Goal: Task Accomplishment & Management: Use online tool/utility

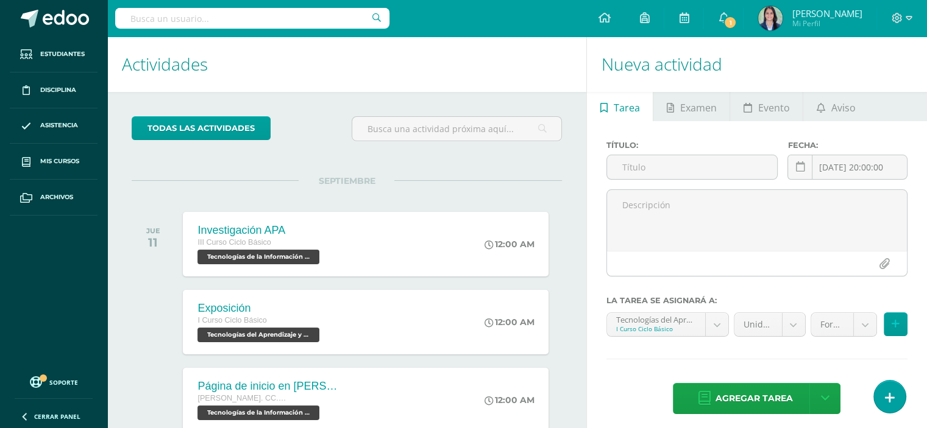
click at [378, 91] on h1 "Actividades" at bounding box center [347, 64] width 450 height 55
click at [319, 180] on span "SEPTIEMBRE" at bounding box center [347, 180] width 96 height 11
drag, startPoint x: 374, startPoint y: 182, endPoint x: 312, endPoint y: 174, distance: 62.6
click at [312, 174] on div "todas las Actividades No tienes actividades Échale un vistazo a los demás perío…" at bounding box center [346, 417] width 479 height 651
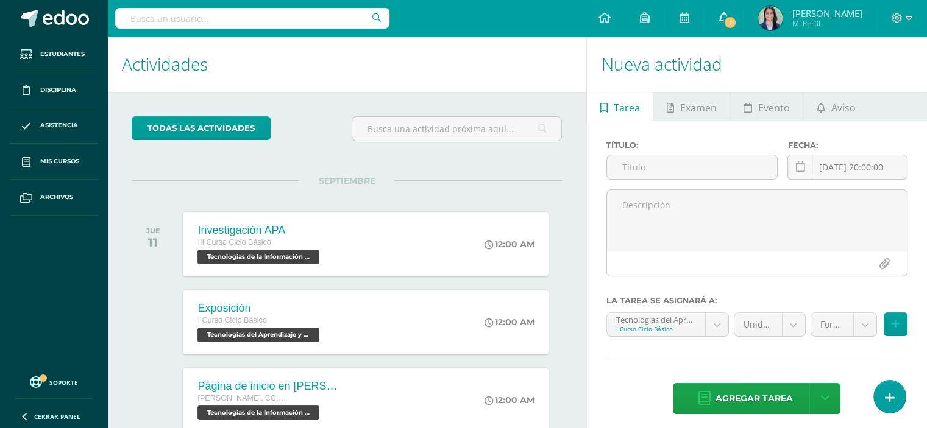
click at [737, 18] on span "1" at bounding box center [729, 22] width 13 height 13
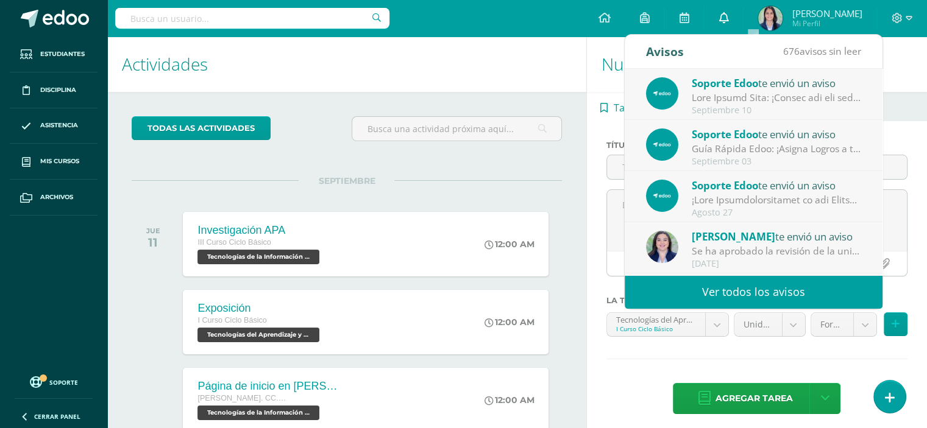
click at [728, 22] on icon at bounding box center [723, 17] width 10 height 11
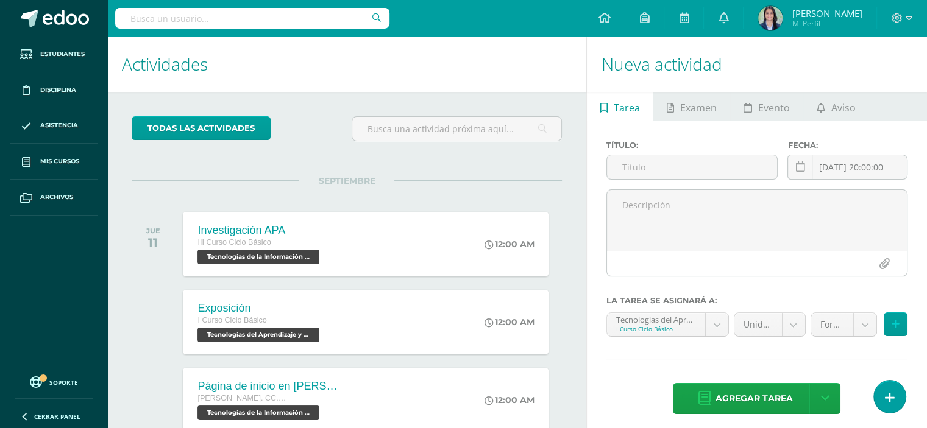
click at [509, 86] on h1 "Actividades" at bounding box center [347, 64] width 450 height 55
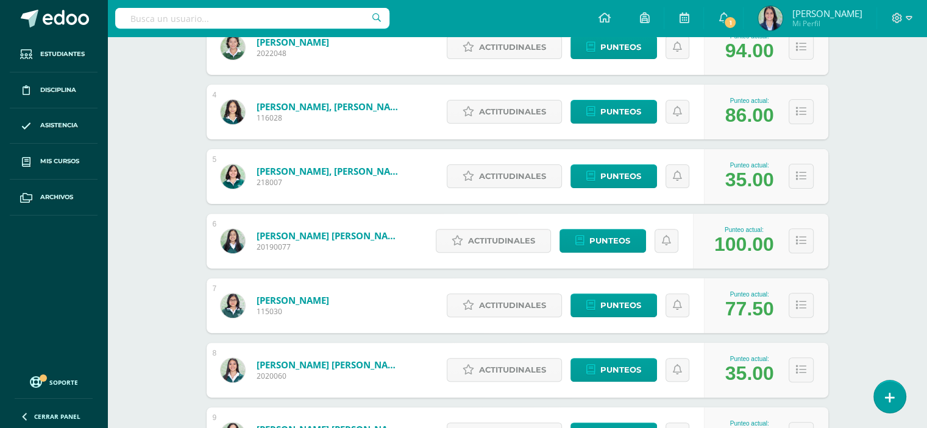
scroll to position [413, 0]
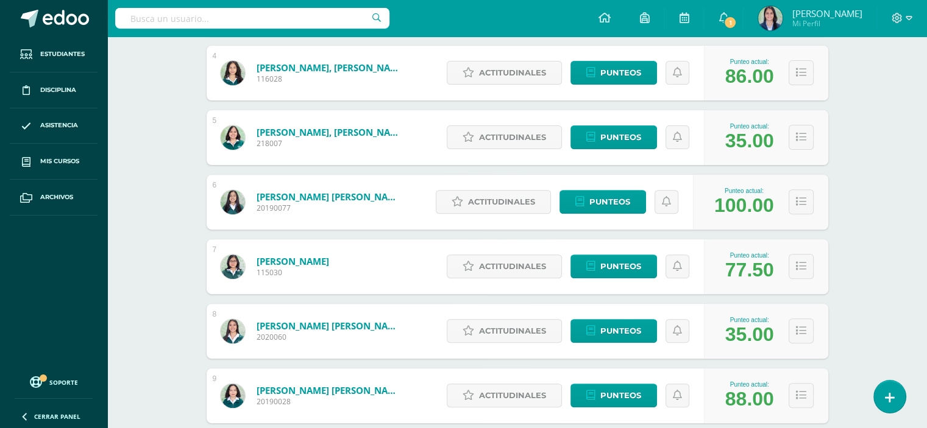
drag, startPoint x: 617, startPoint y: 142, endPoint x: 877, endPoint y: 167, distance: 261.9
click at [877, 167] on div "Tecnologías del Aprendizaje y la Comunicación: Computación II Curso Ciclo Básic…" at bounding box center [516, 417] width 819 height 1587
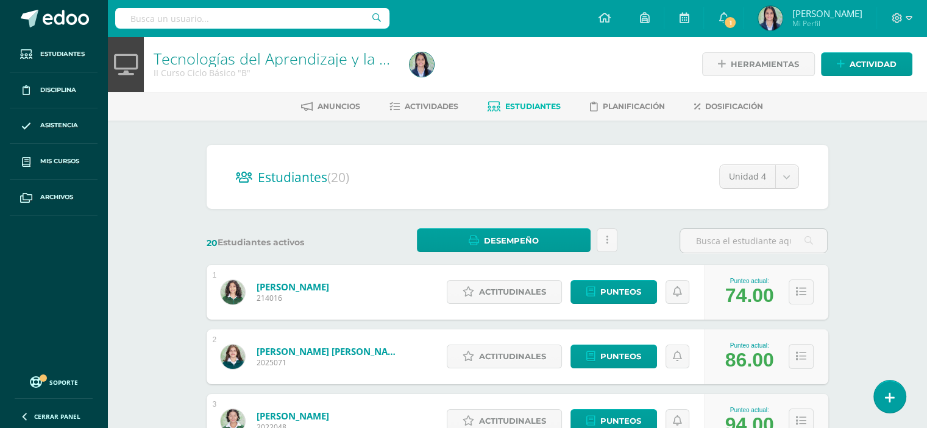
scroll to position [0, 0]
click at [412, 105] on span "Actividades" at bounding box center [432, 106] width 54 height 9
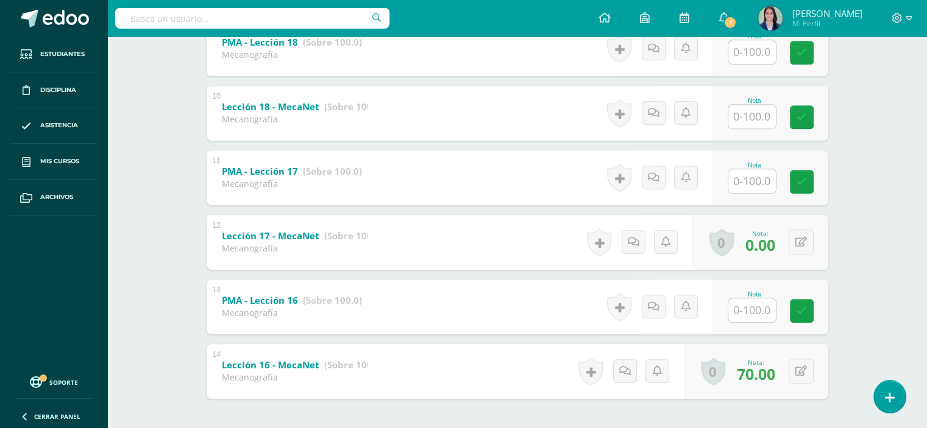
scroll to position [850, 0]
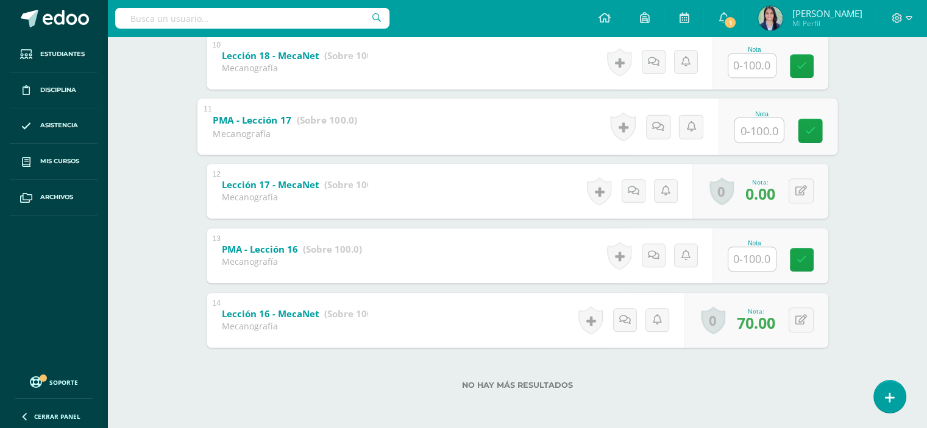
click at [751, 136] on input "text" at bounding box center [758, 130] width 49 height 24
type input "70"
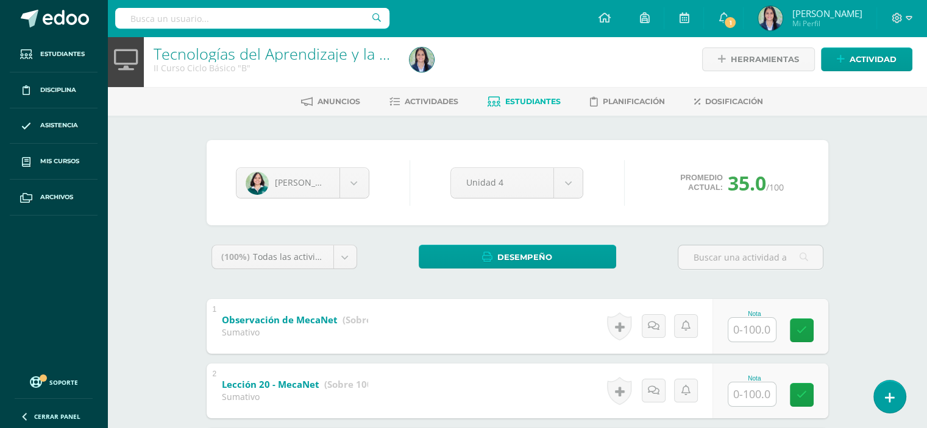
scroll to position [0, 0]
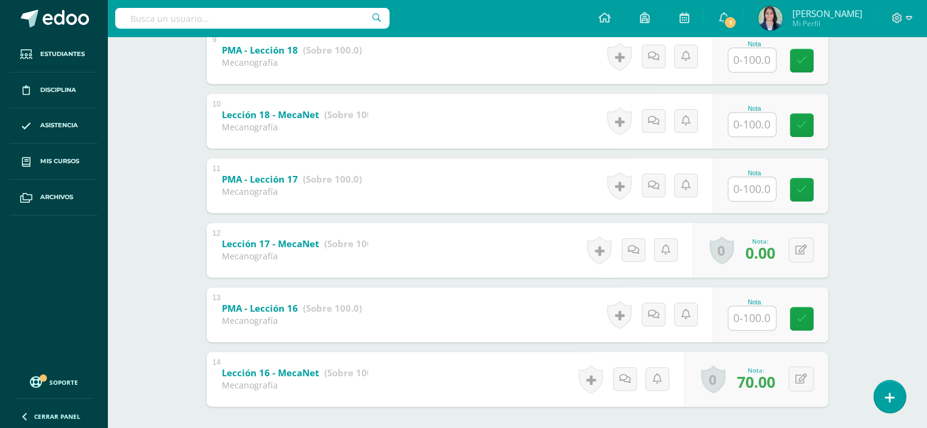
scroll to position [850, 0]
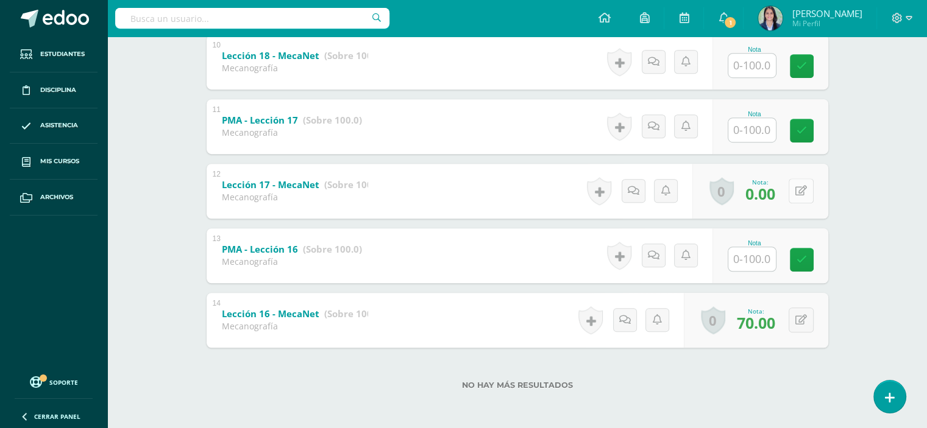
click at [800, 193] on button at bounding box center [800, 191] width 25 height 25
type input "75"
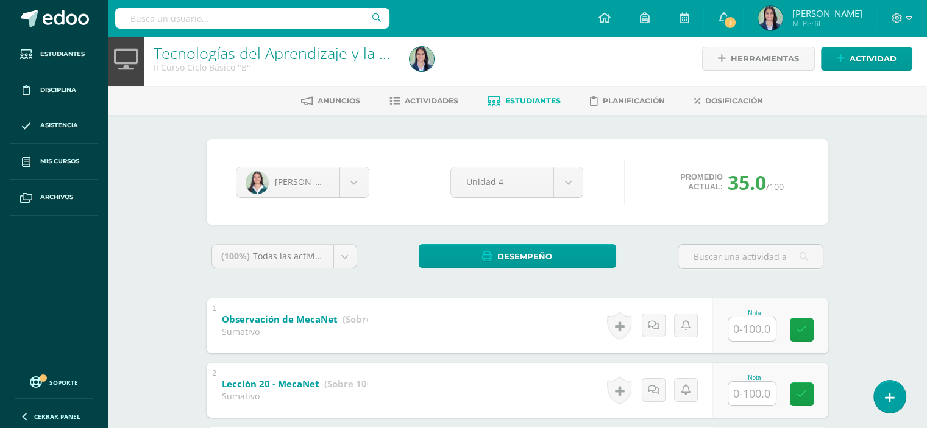
scroll to position [0, 0]
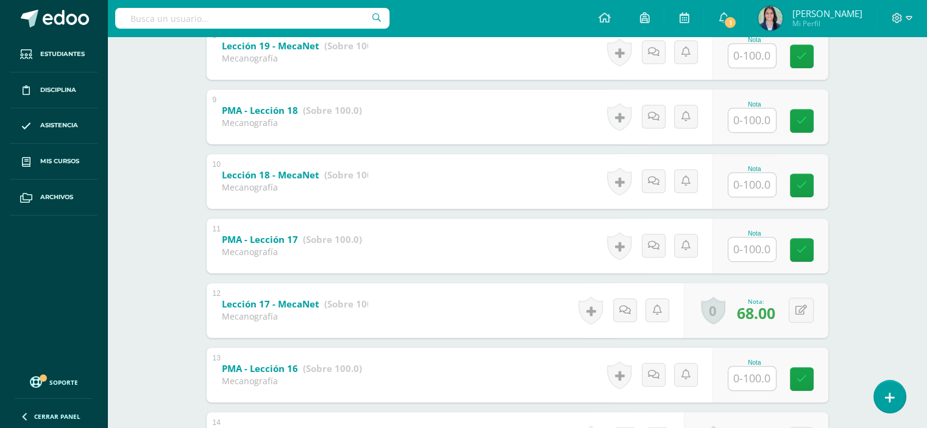
scroll to position [850, 0]
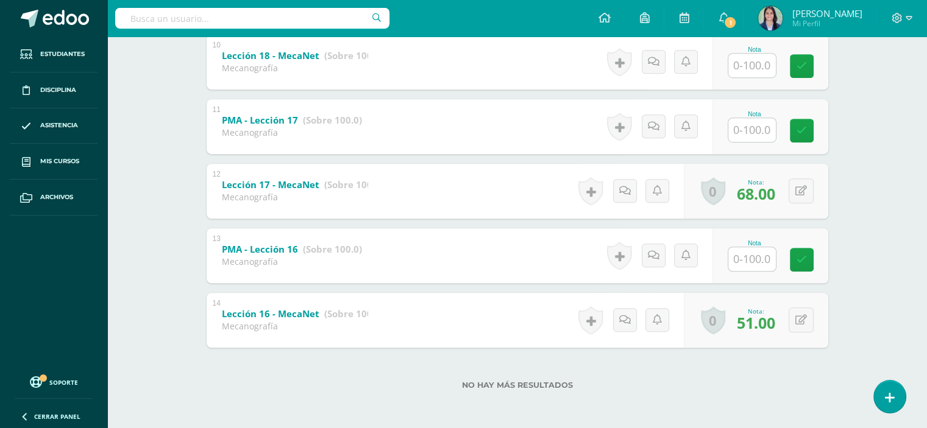
click at [754, 263] on input "text" at bounding box center [752, 259] width 48 height 24
type input "68"
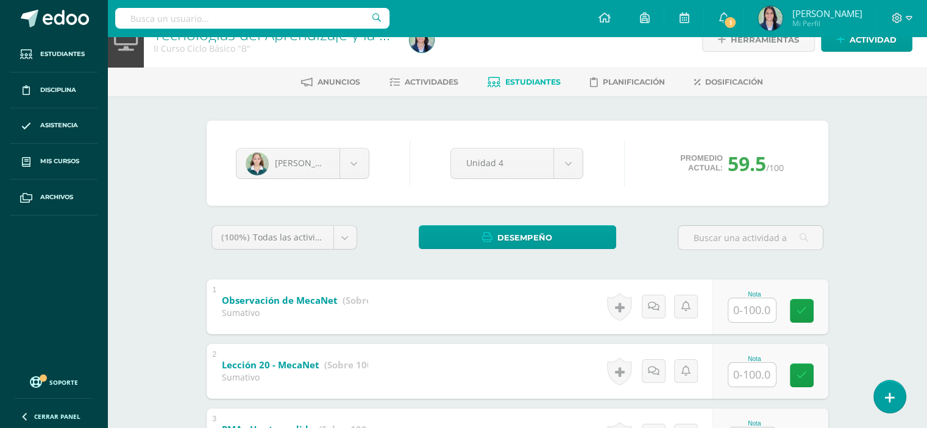
scroll to position [0, 0]
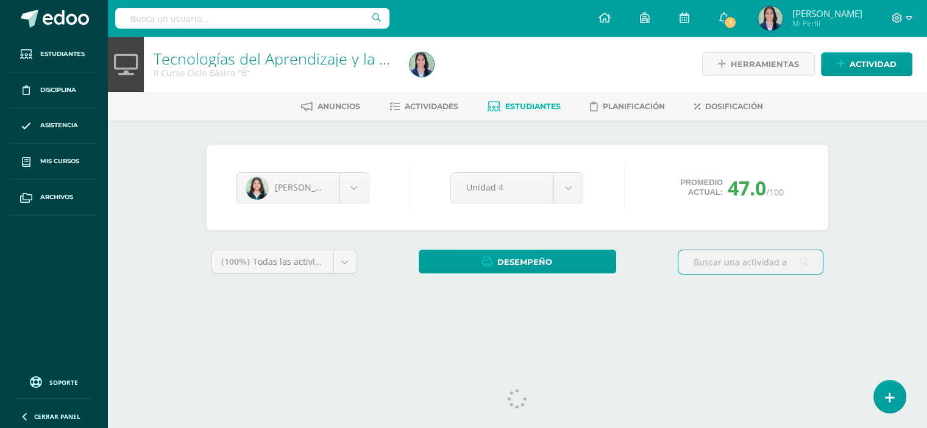
scroll to position [15, 0]
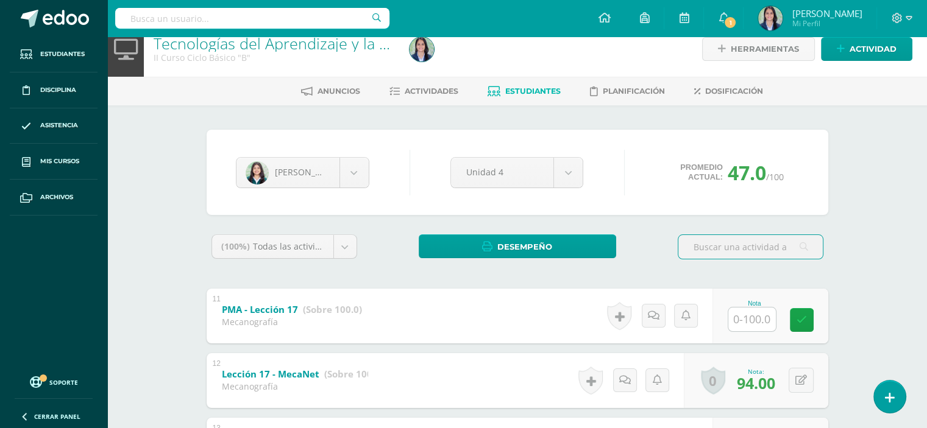
click at [891, 298] on div "Tecnologías del Aprendizaje y la Comunicación: Computación II Curso Ciclo Básic…" at bounding box center [516, 319] width 819 height 597
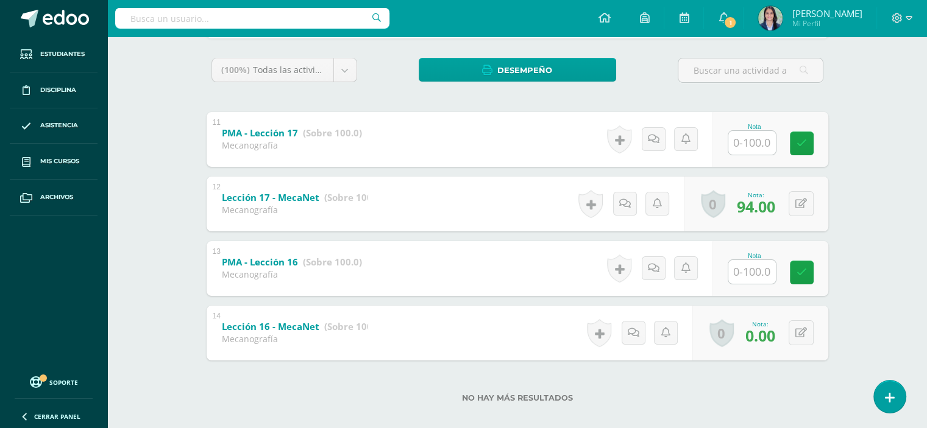
scroll to position [205, 0]
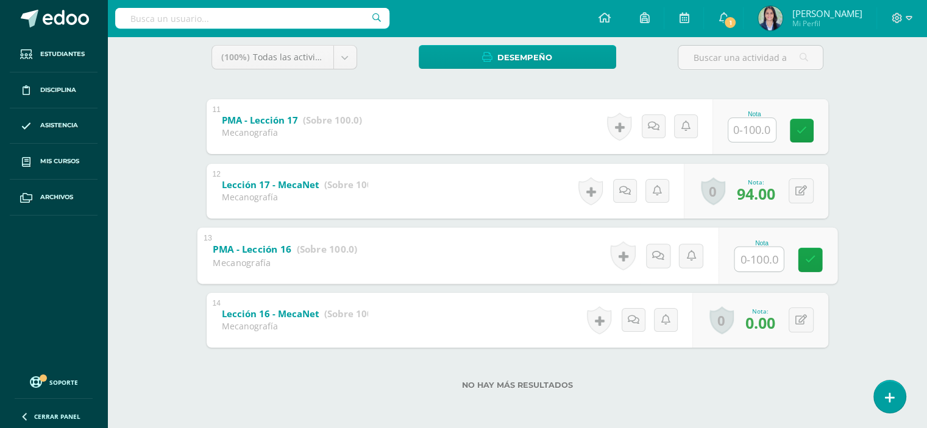
click at [754, 256] on input "text" at bounding box center [758, 259] width 49 height 24
type input "94"
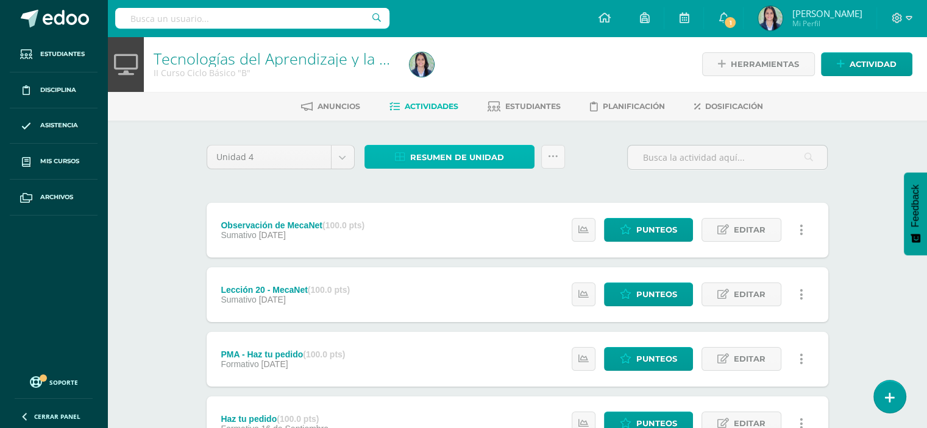
click at [451, 165] on span "Resumen de unidad" at bounding box center [457, 157] width 94 height 23
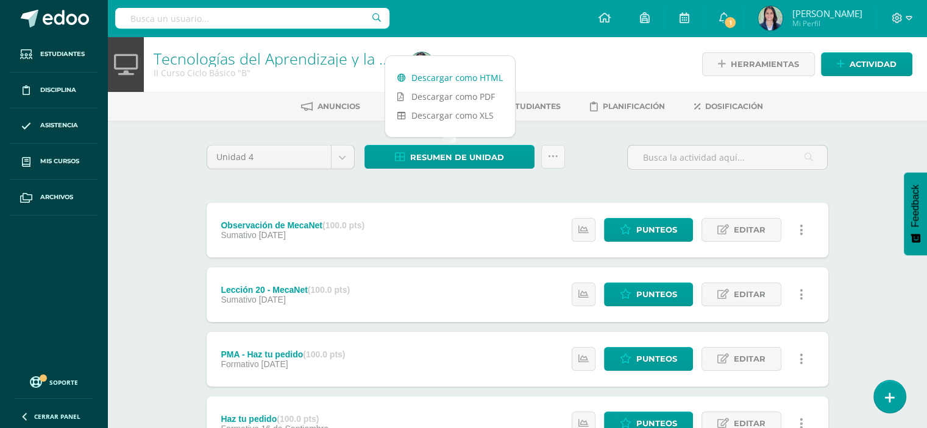
click at [470, 80] on link "Descargar como HTML" at bounding box center [450, 77] width 130 height 19
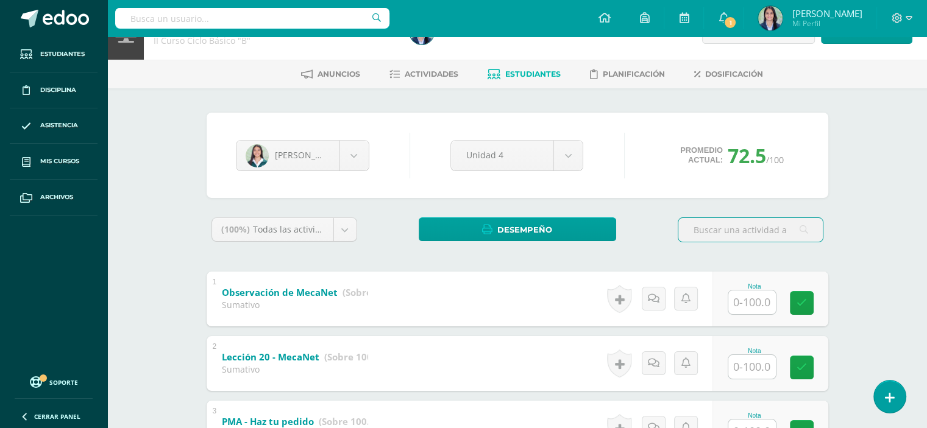
scroll to position [19, 0]
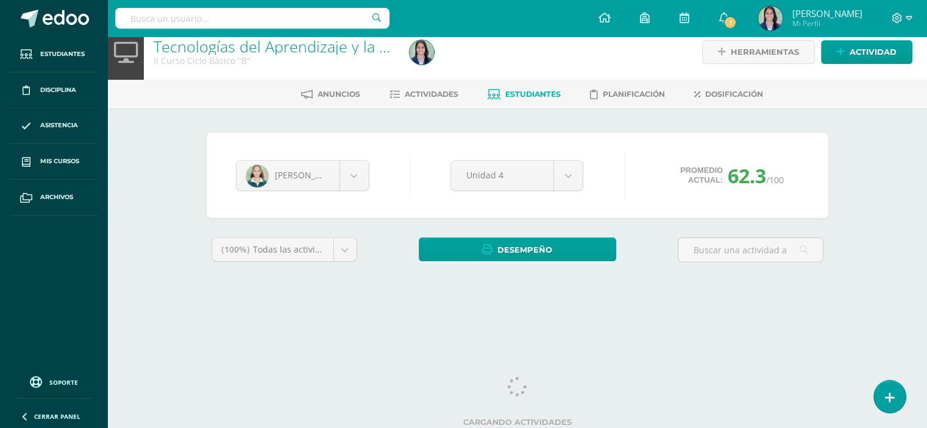
scroll to position [15, 0]
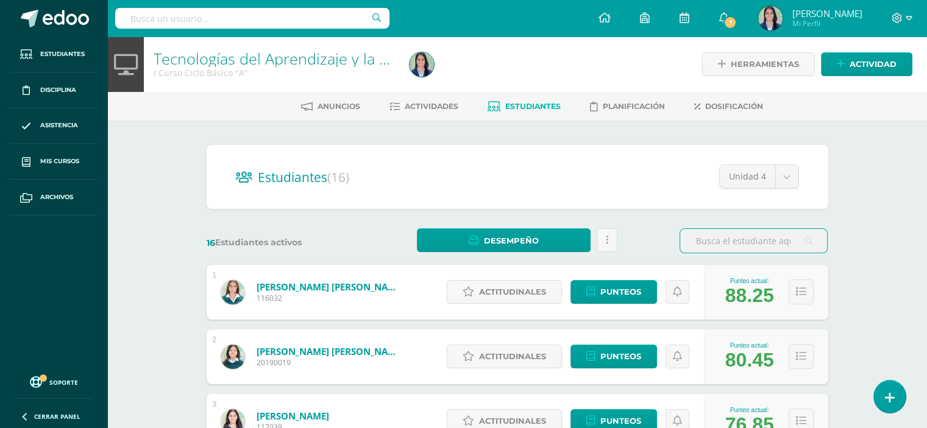
click at [638, 231] on div "16 Estudiantes activos Desempeño Descargar como HTML Descargar como PDF Enviar …" at bounding box center [517, 240] width 631 height 25
click at [414, 107] on span "Actividades" at bounding box center [432, 106] width 54 height 9
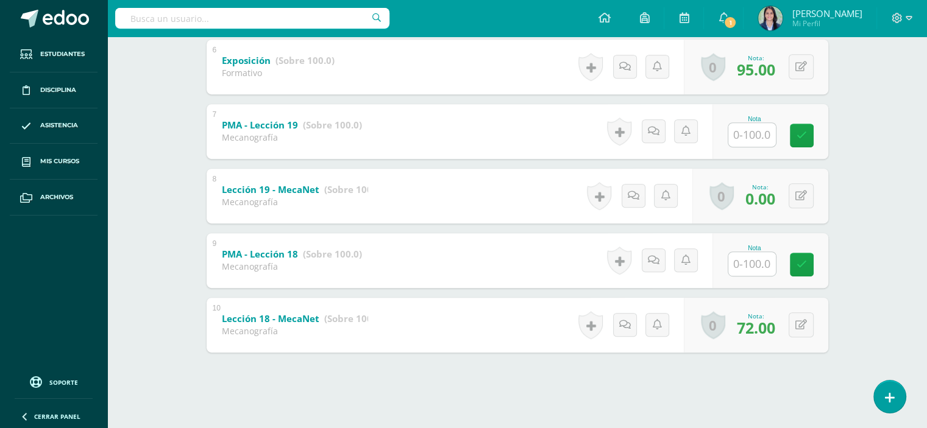
scroll to position [588, 0]
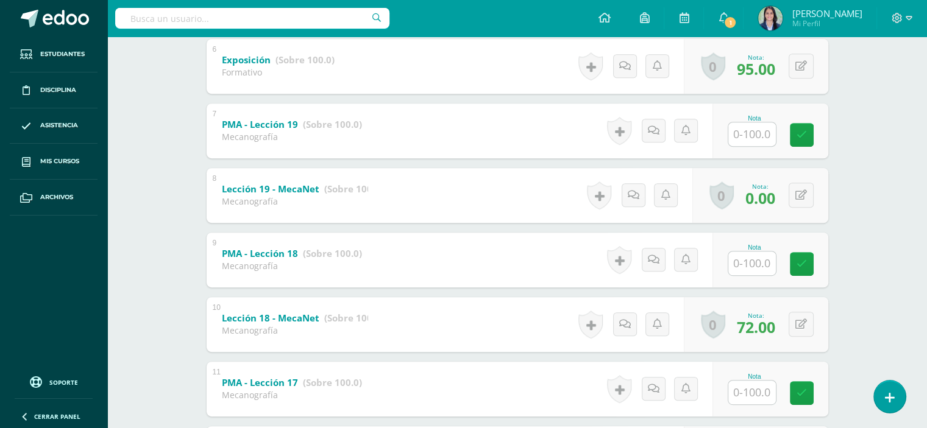
click at [748, 125] on input "text" at bounding box center [752, 134] width 48 height 24
type input "72"
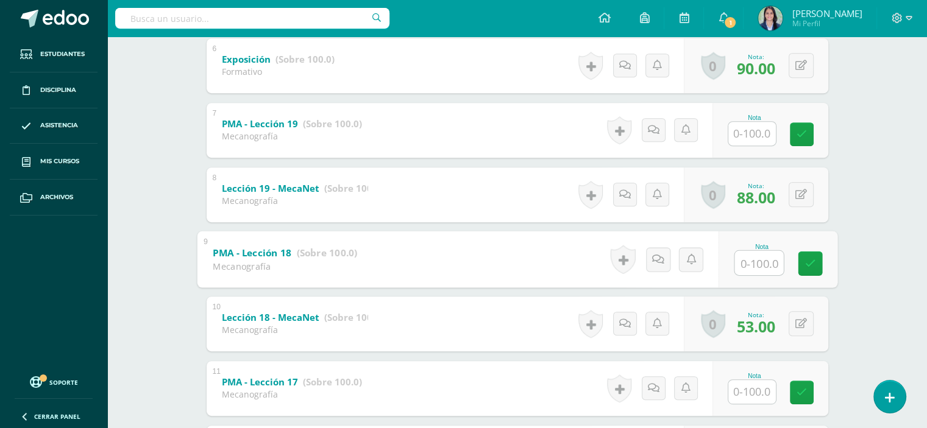
click at [761, 268] on input "text" at bounding box center [758, 262] width 49 height 24
type input "67"
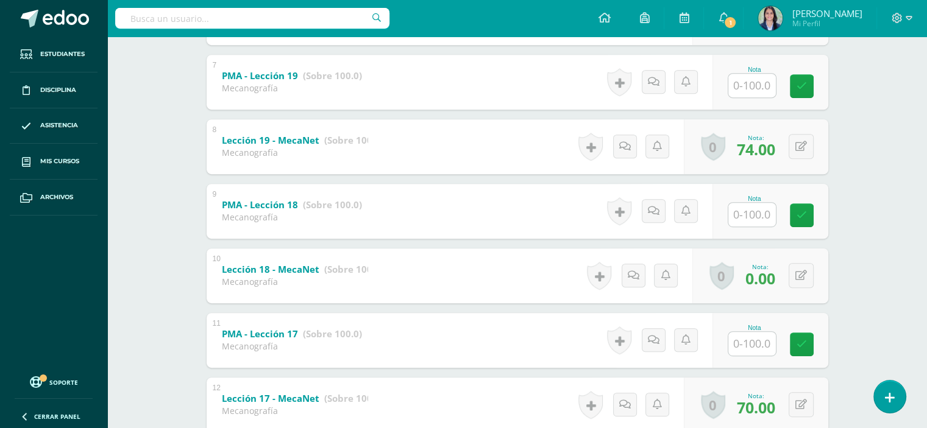
scroll to position [645, 0]
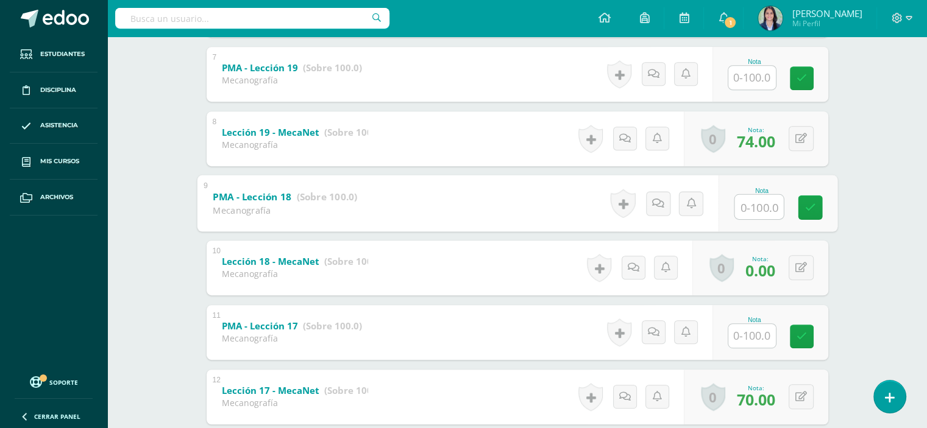
click at [755, 211] on input "text" at bounding box center [758, 206] width 49 height 24
type input "60"
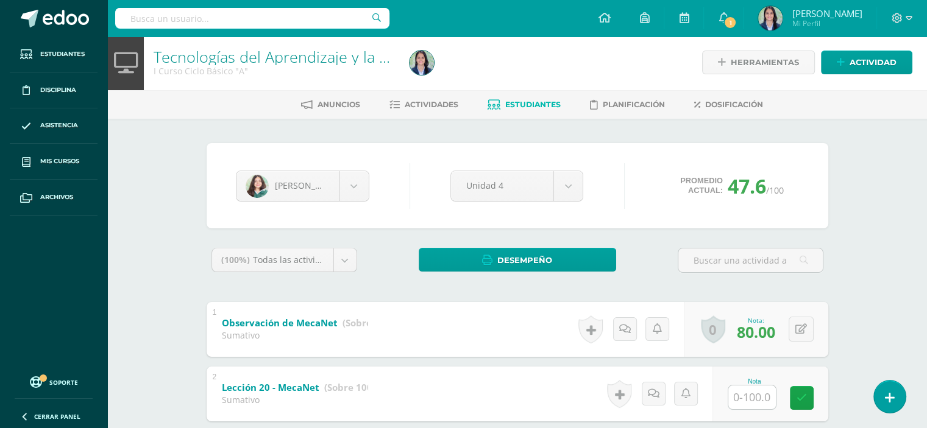
scroll to position [0, 0]
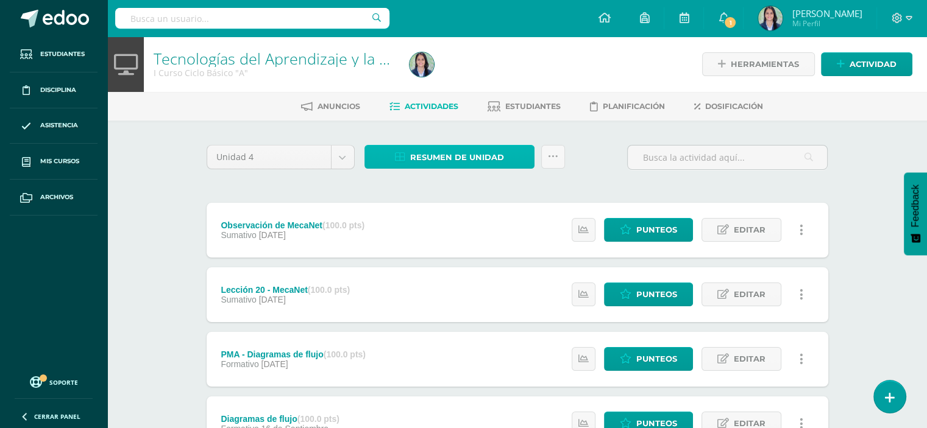
click at [467, 152] on span "Resumen de unidad" at bounding box center [457, 157] width 94 height 23
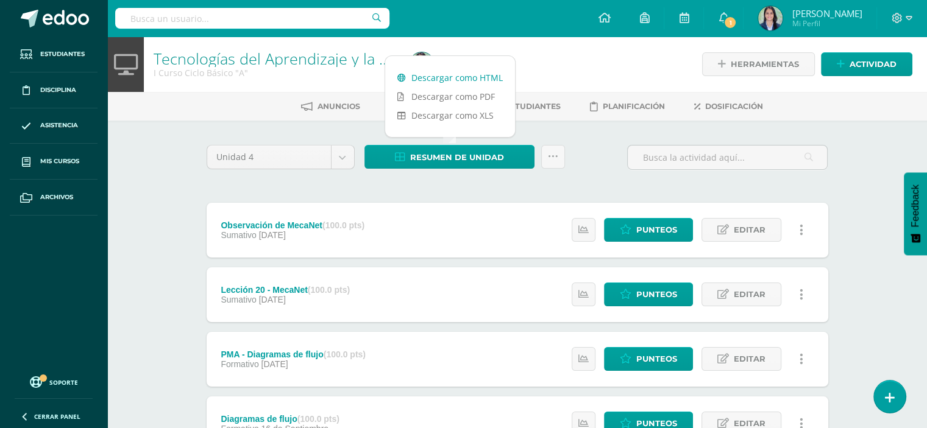
click at [464, 78] on link "Descargar como HTML" at bounding box center [450, 77] width 130 height 19
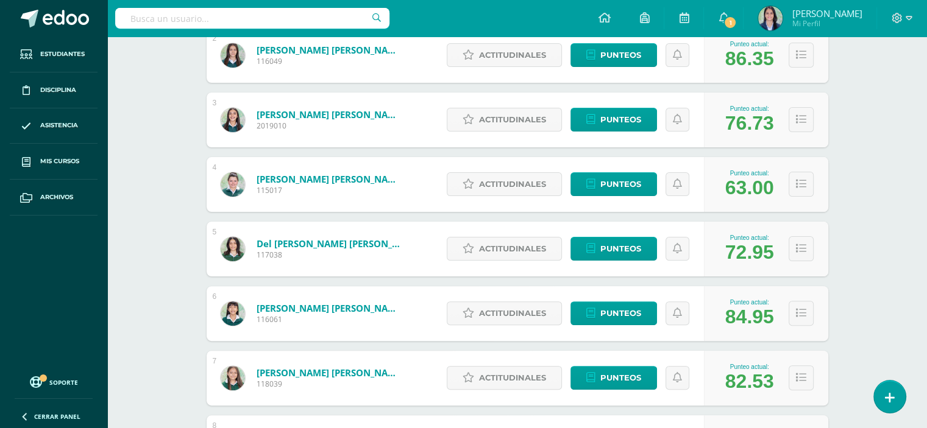
scroll to position [289, 0]
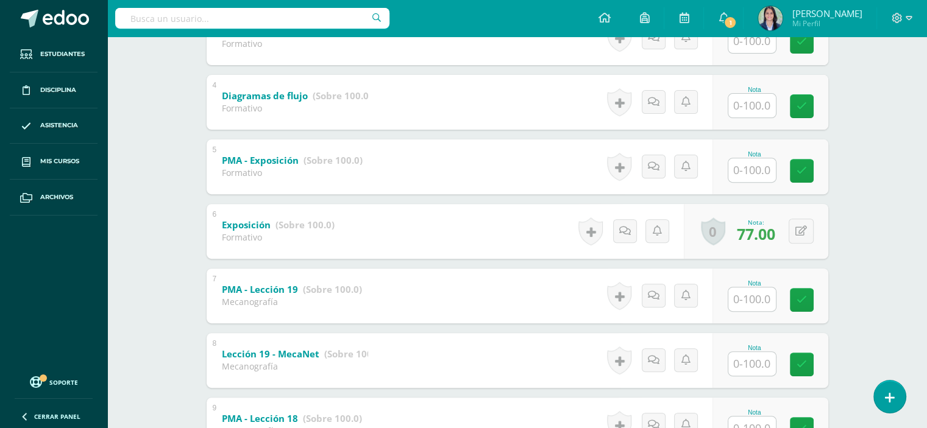
scroll to position [467, 0]
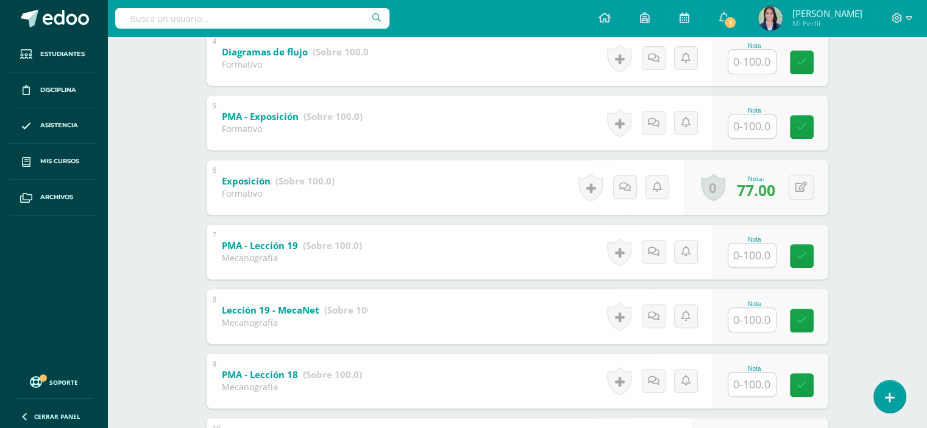
click at [744, 321] on input "text" at bounding box center [752, 320] width 48 height 24
type input "28"
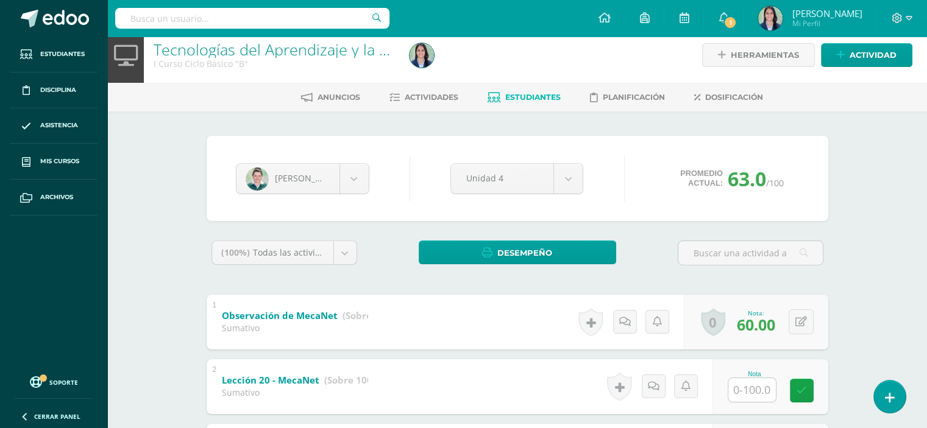
scroll to position [0, 0]
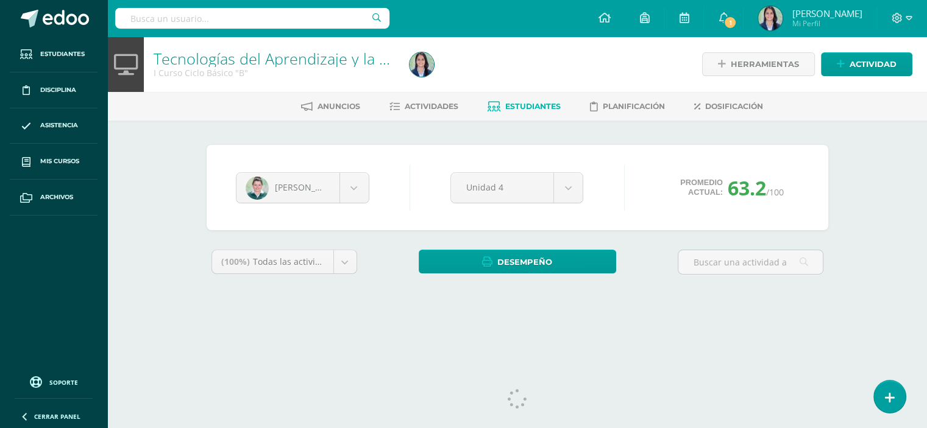
click at [872, 205] on div "Tecnologías del Aprendizaje y la Comunicación I Curso Ciclo Básico "B" Herramie…" at bounding box center [516, 183] width 819 height 292
